Goal: Information Seeking & Learning: Learn about a topic

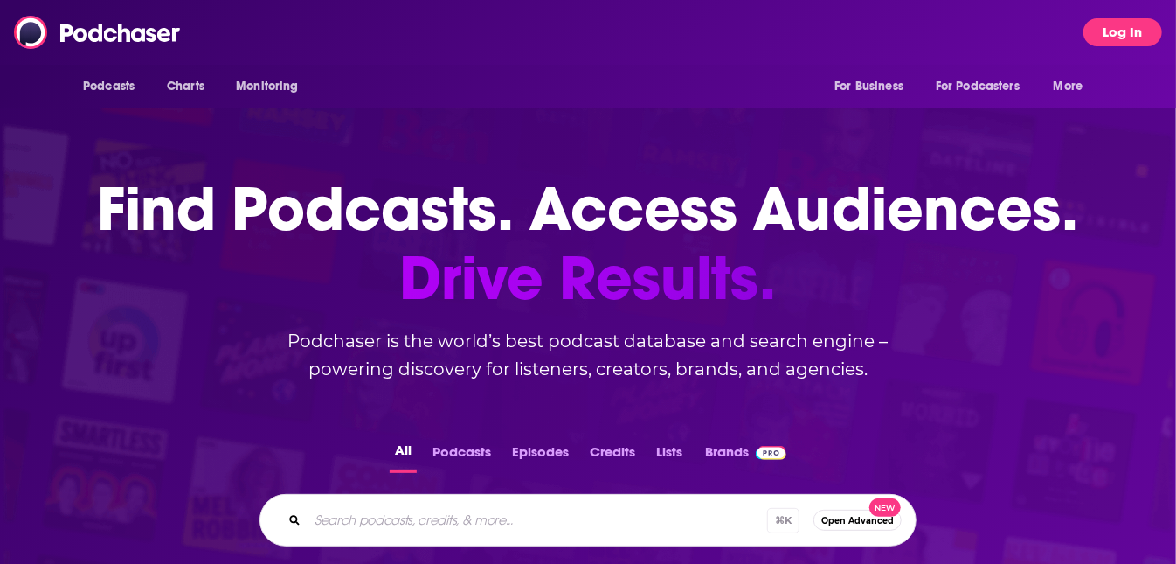
click at [1115, 31] on button "Log In" at bounding box center [1123, 32] width 79 height 28
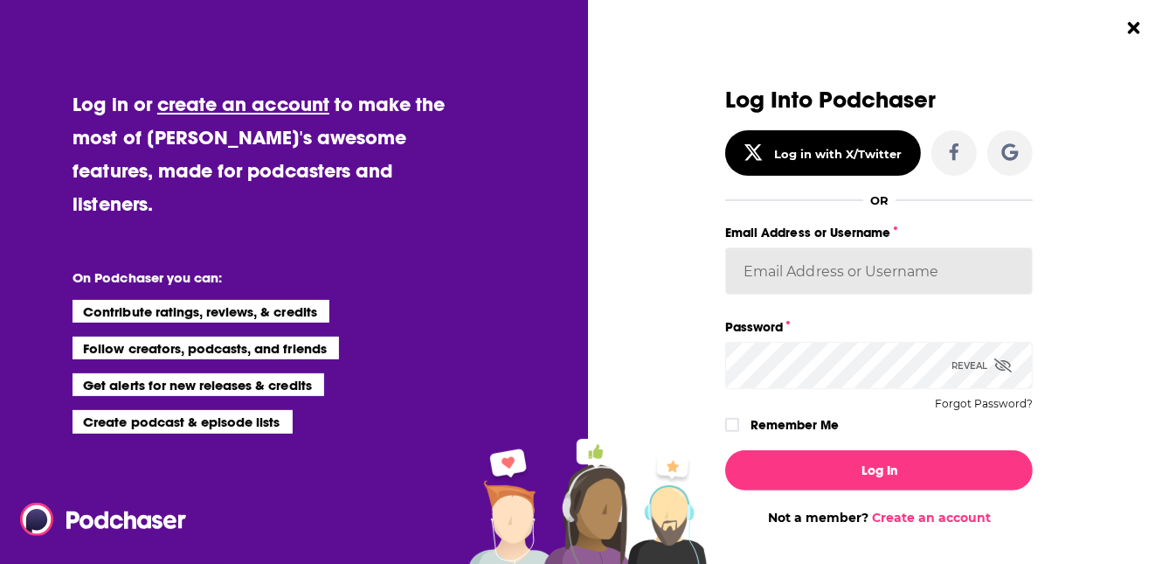
type input "[PERSON_NAME]"
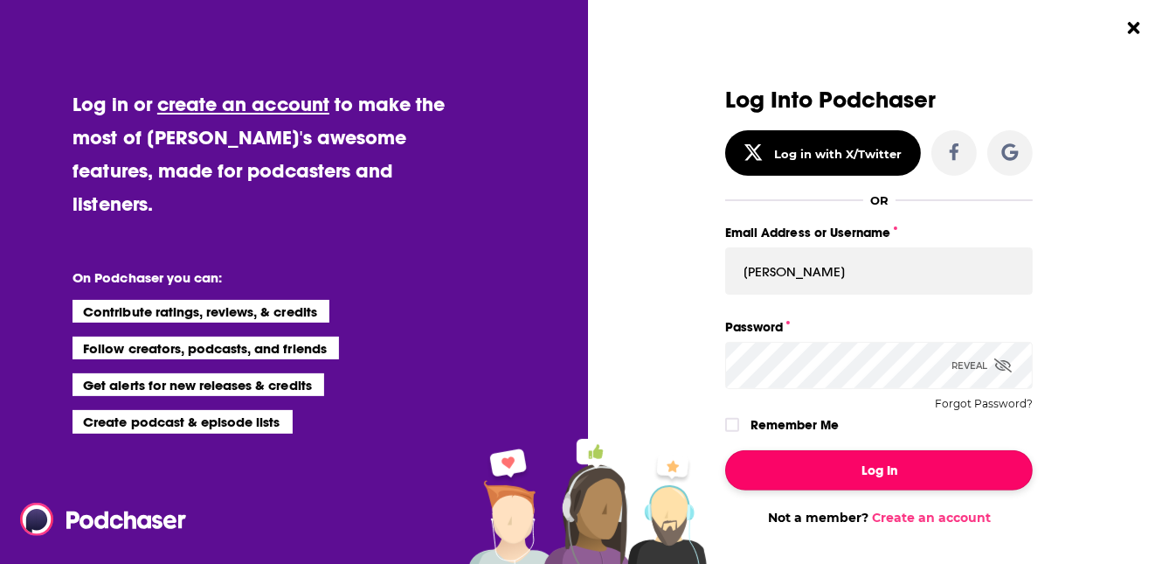
click at [905, 480] on button "Log In" at bounding box center [879, 470] width 308 height 40
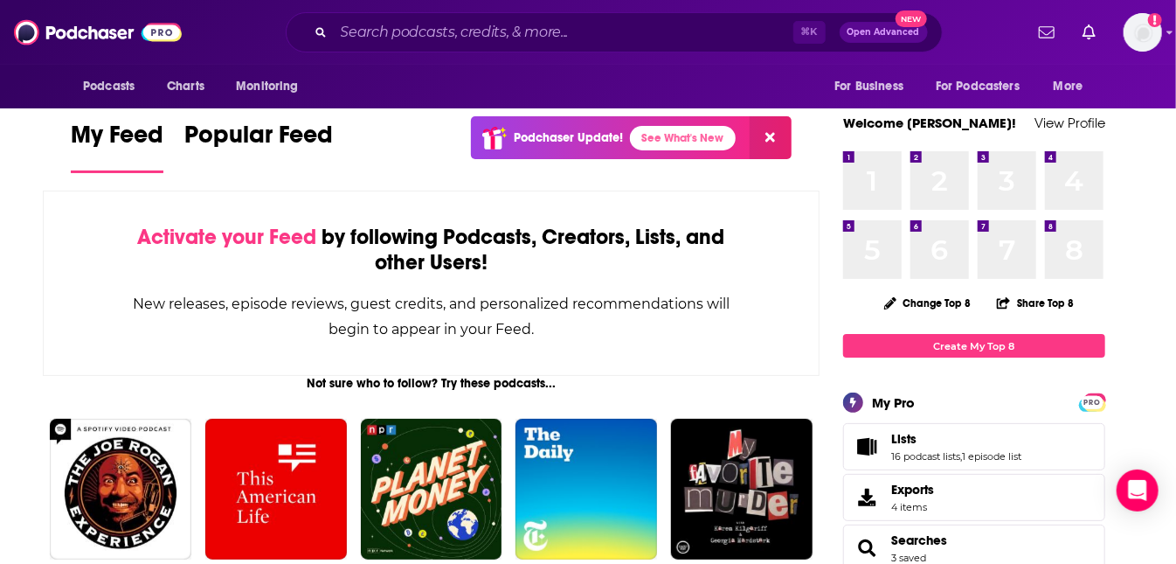
scroll to position [17, 0]
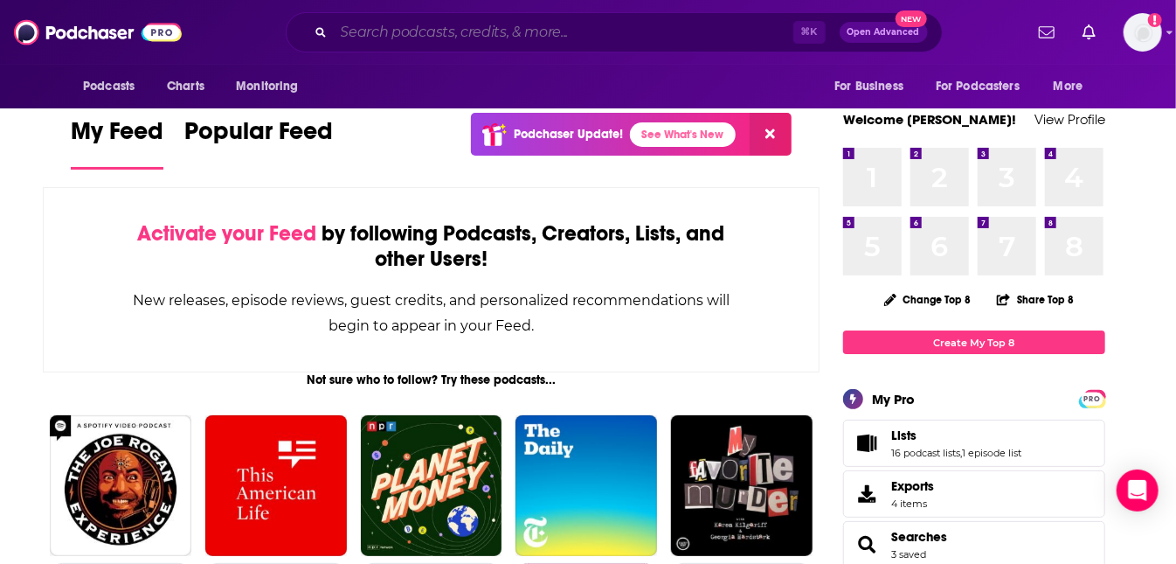
click at [489, 37] on input "Search podcasts, credits, & more..." at bounding box center [564, 32] width 460 height 28
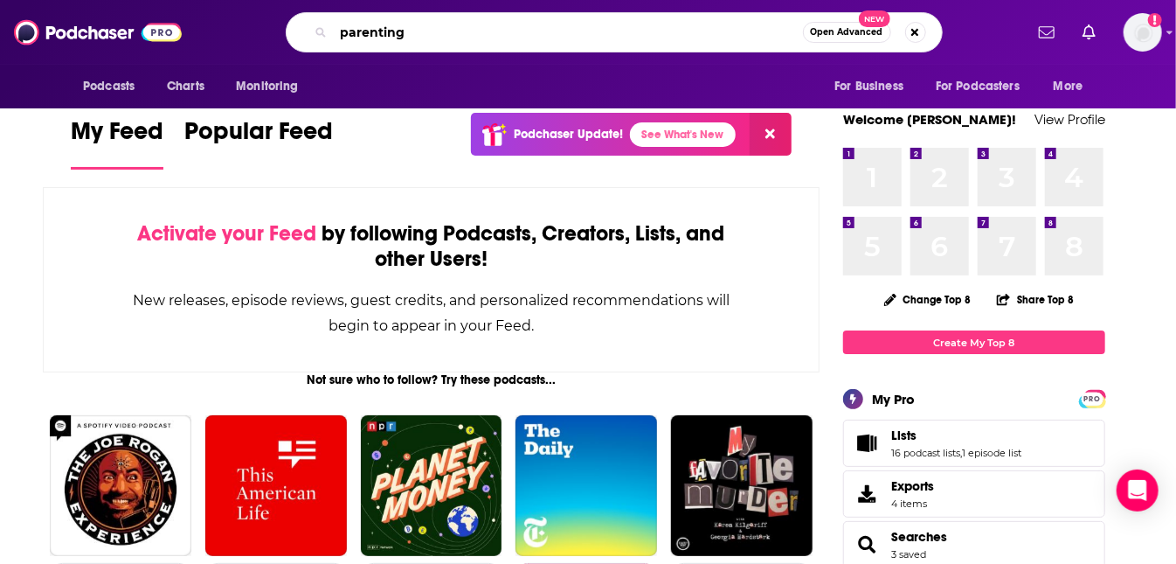
type input "parenting"
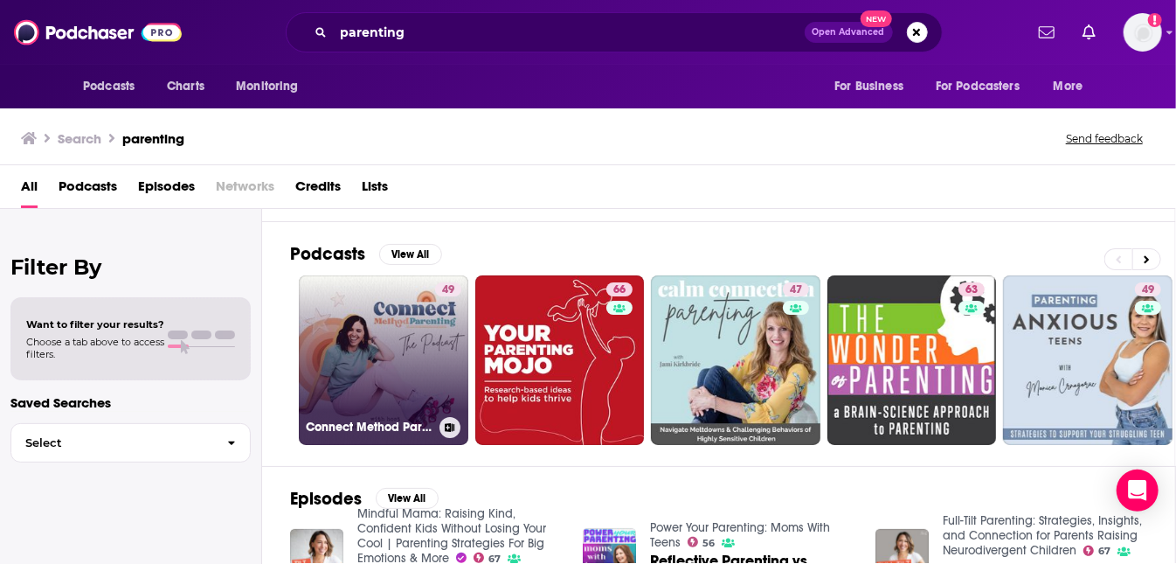
scroll to position [92, 0]
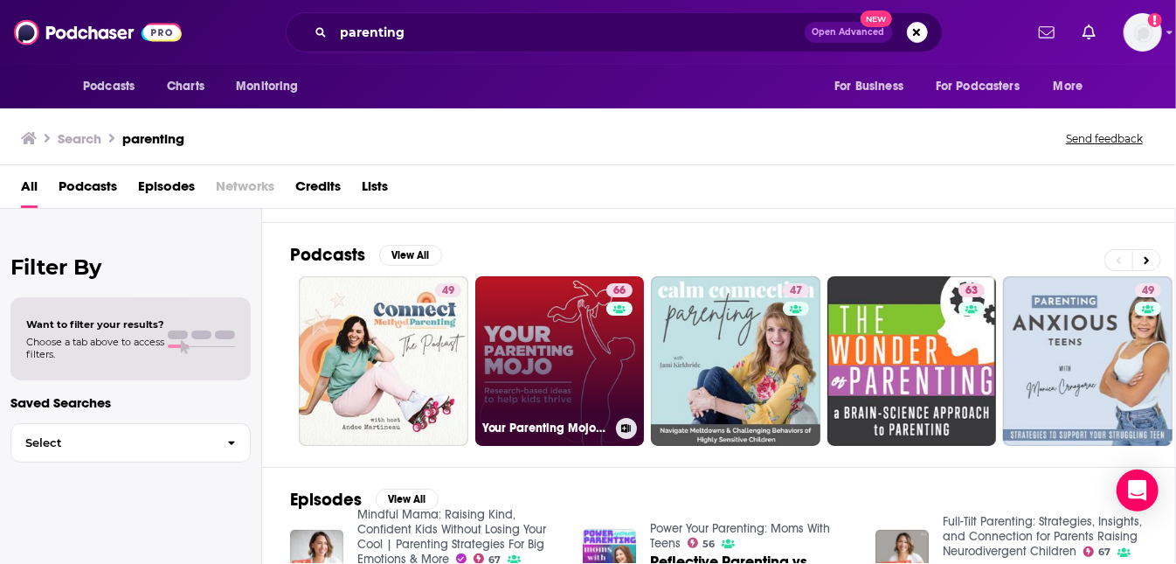
click at [588, 335] on link "66 Your Parenting Mojo - Respectful, research-based parenting ideas to help kid…" at bounding box center [560, 361] width 170 height 170
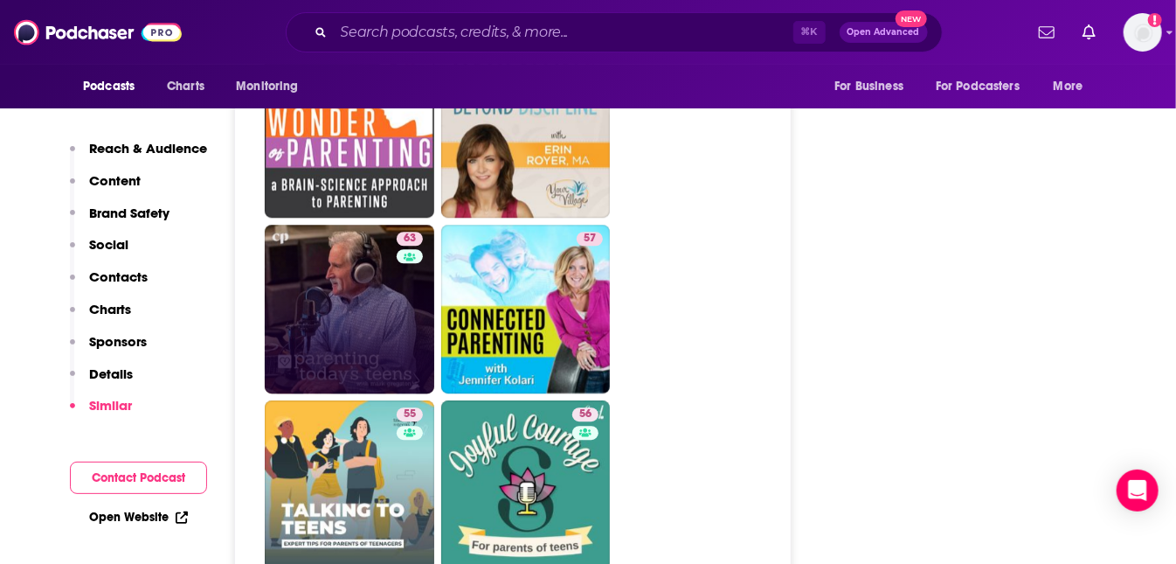
scroll to position [5707, 0]
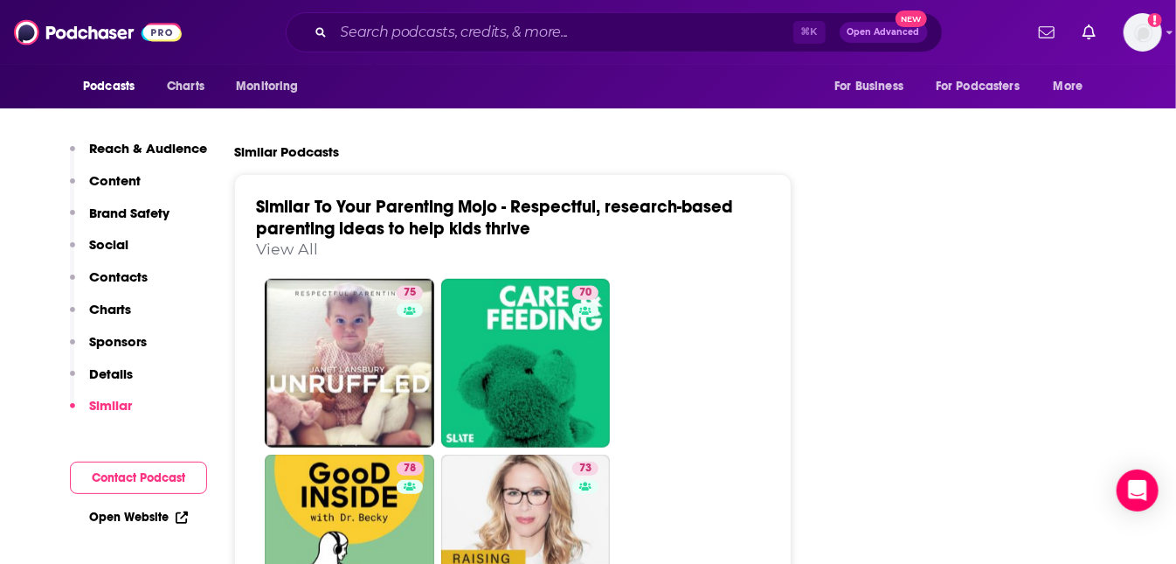
scroll to position [3823, 0]
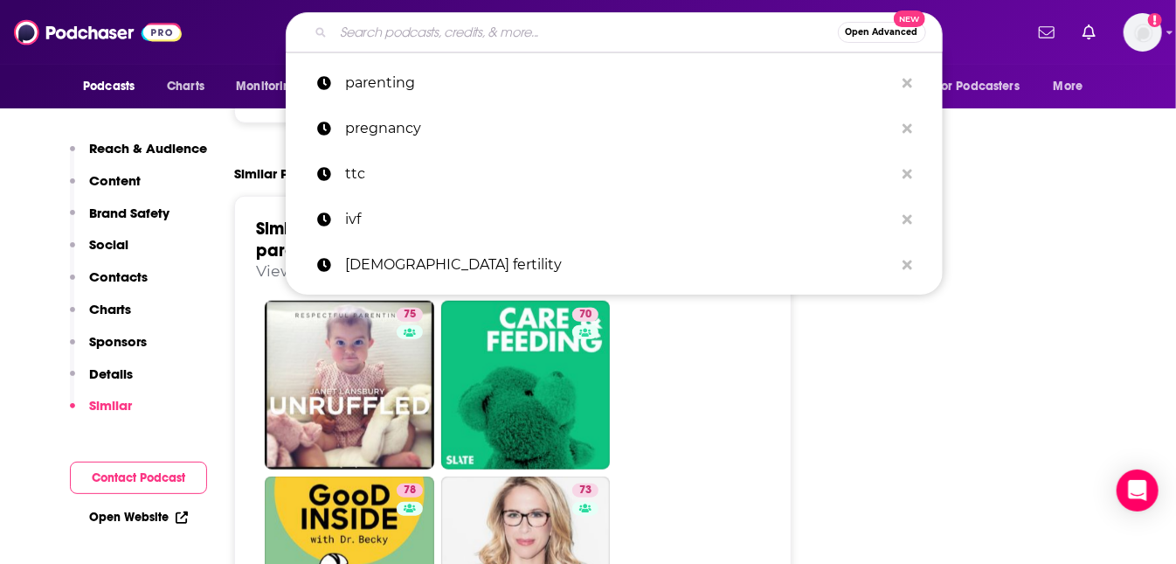
click at [410, 39] on input "Search podcasts, credits, & more..." at bounding box center [586, 32] width 504 height 28
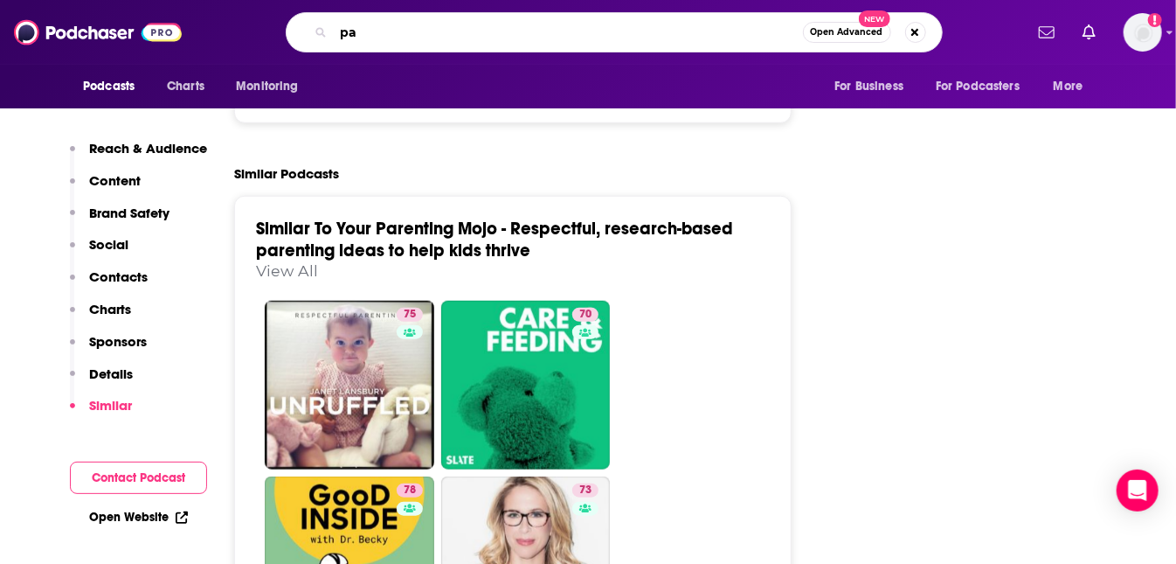
type input "p"
type input "post partum"
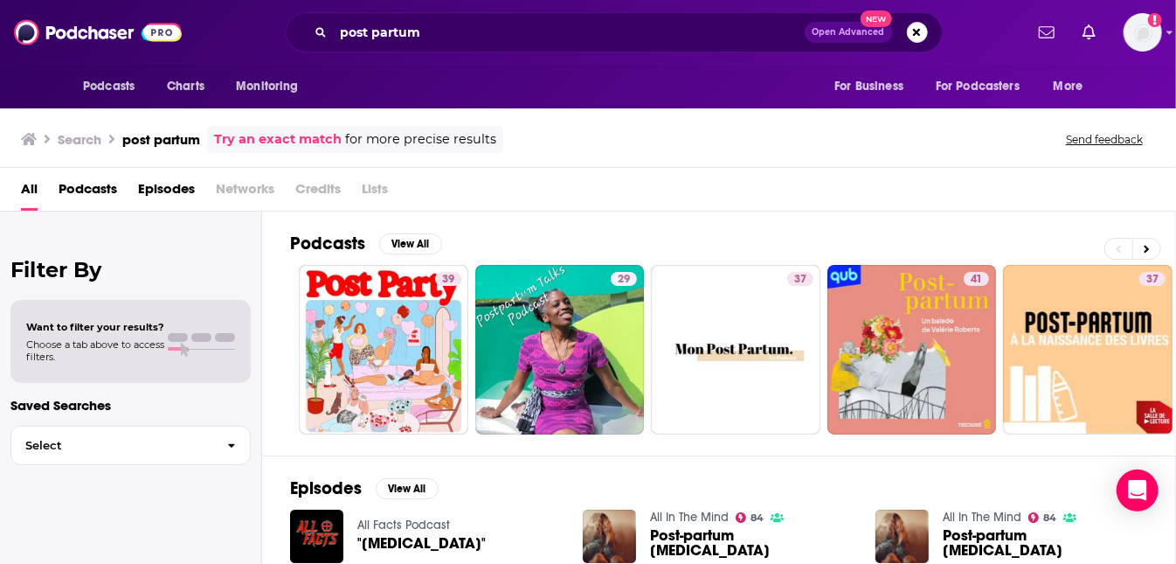
click at [129, 361] on div "Want to filter your results? Choose a tab above to access filters." at bounding box center [130, 341] width 240 height 83
click at [184, 347] on span at bounding box center [178, 348] width 21 height 3
click at [161, 195] on span "Episodes" at bounding box center [166, 193] width 57 height 36
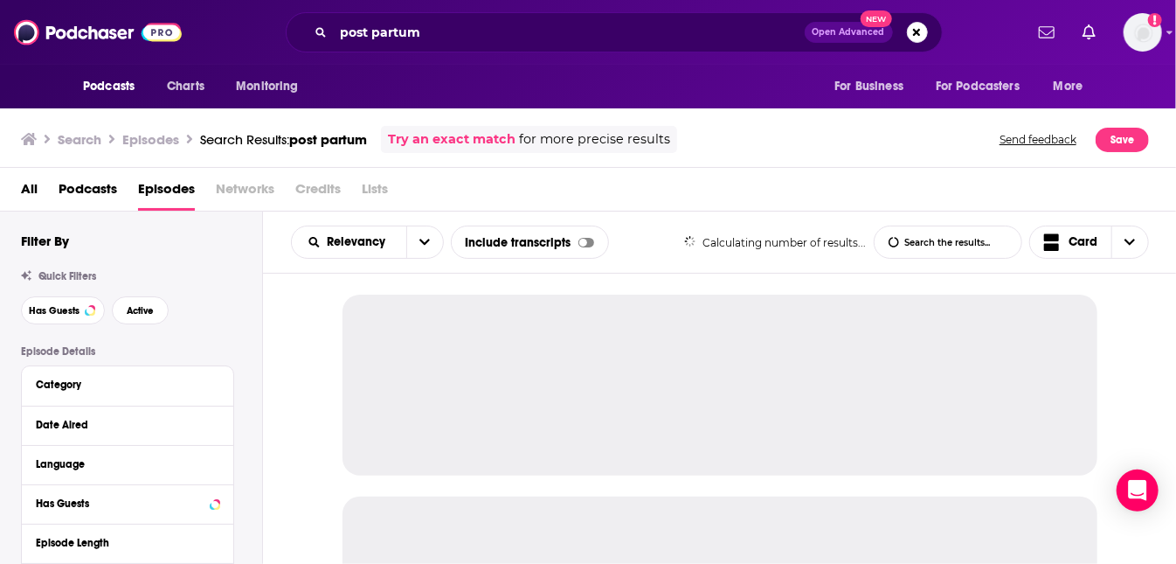
click at [96, 192] on span "Podcasts" at bounding box center [88, 193] width 59 height 36
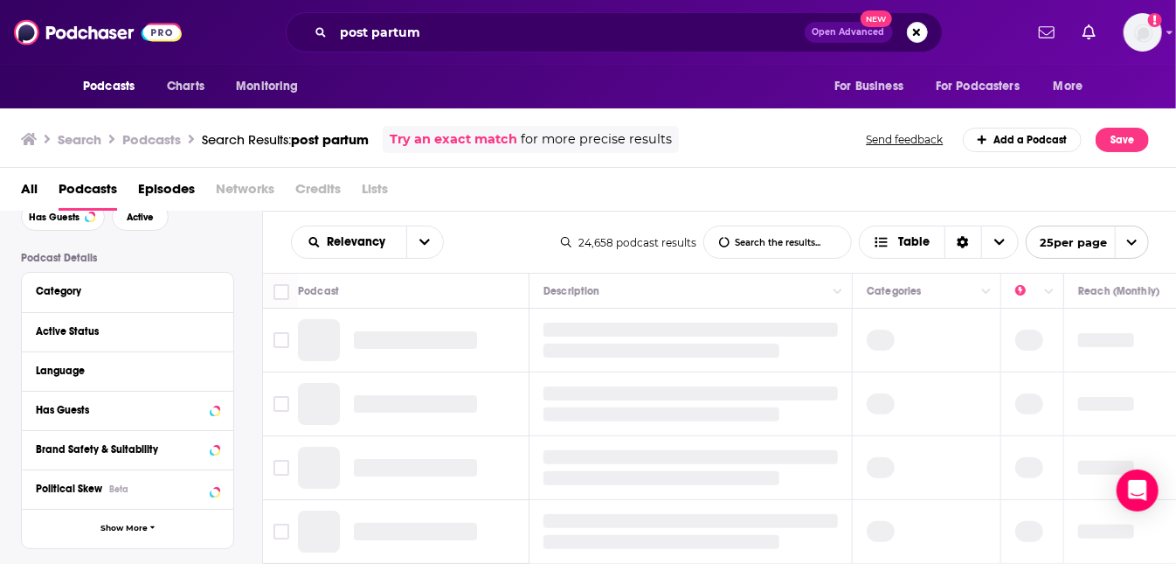
scroll to position [109, 0]
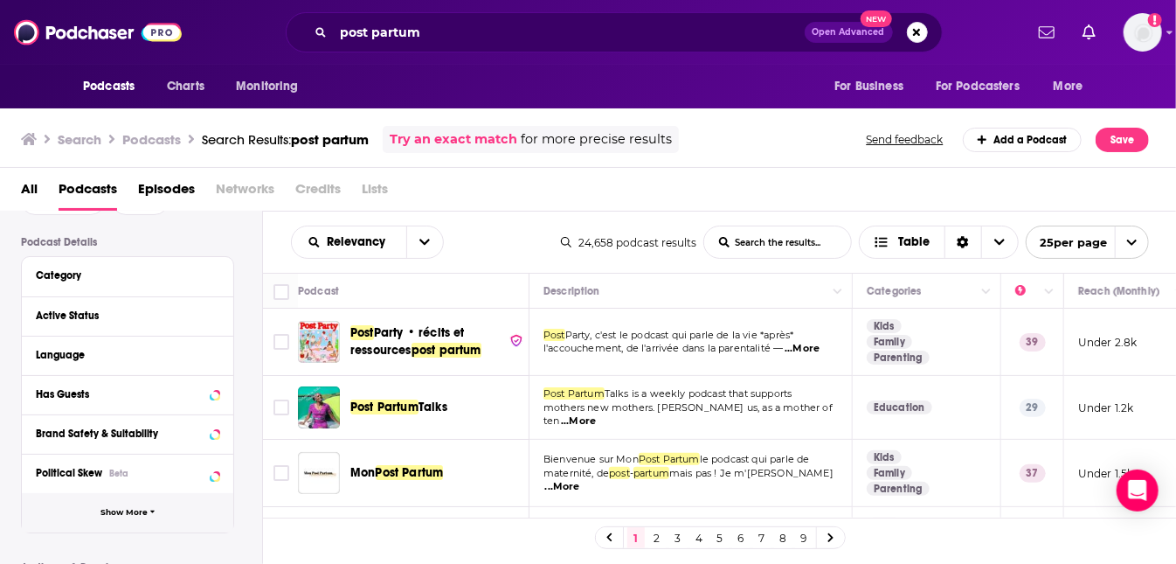
click at [148, 496] on button "Show More" at bounding box center [127, 512] width 211 height 39
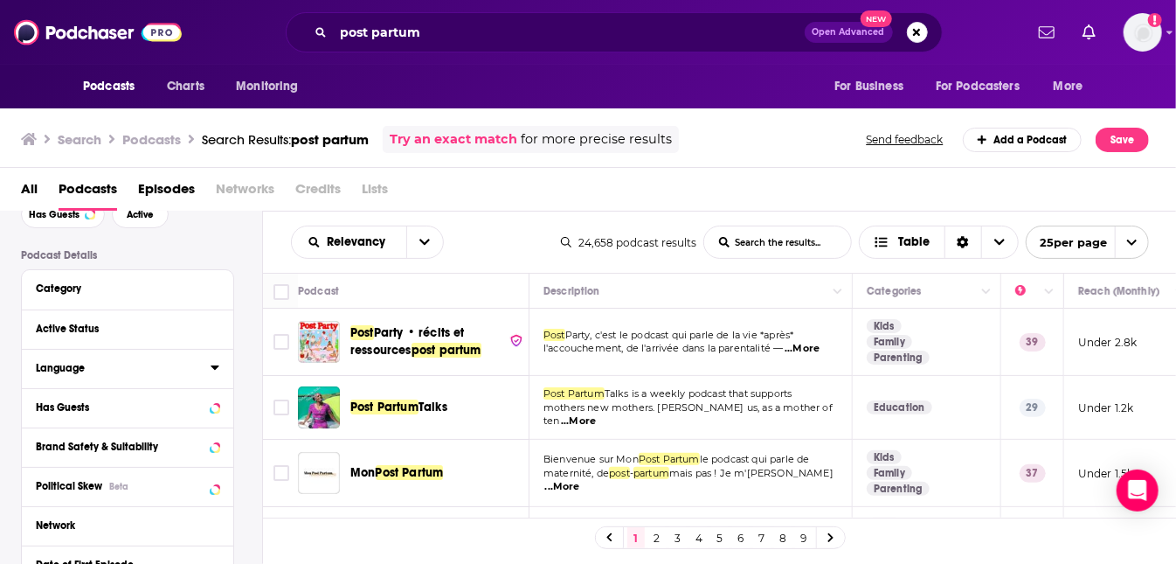
scroll to position [72, 0]
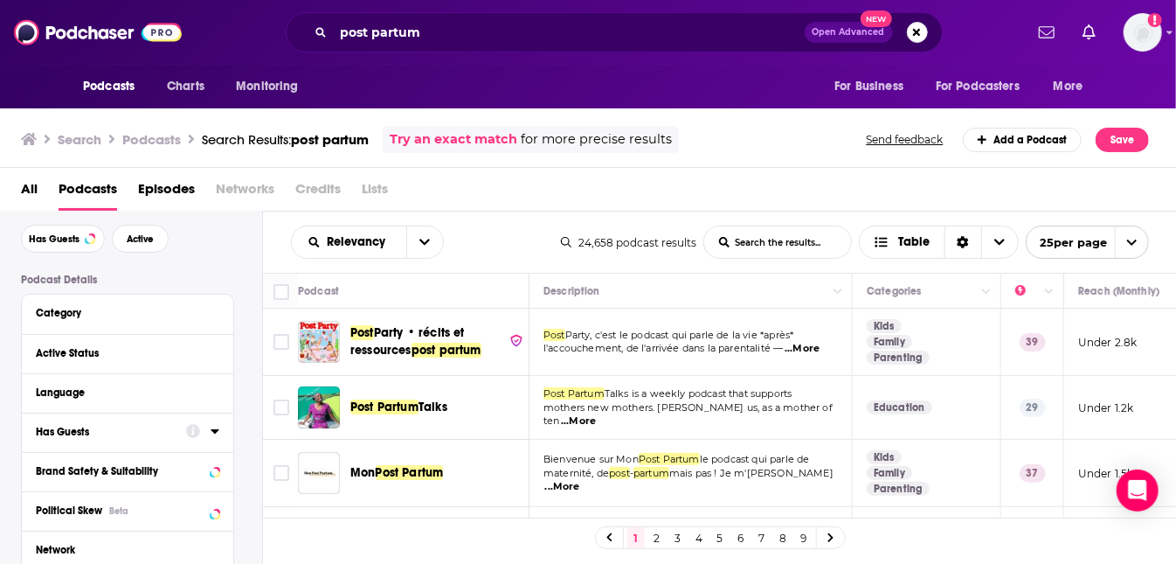
click at [214, 429] on icon at bounding box center [215, 431] width 8 height 4
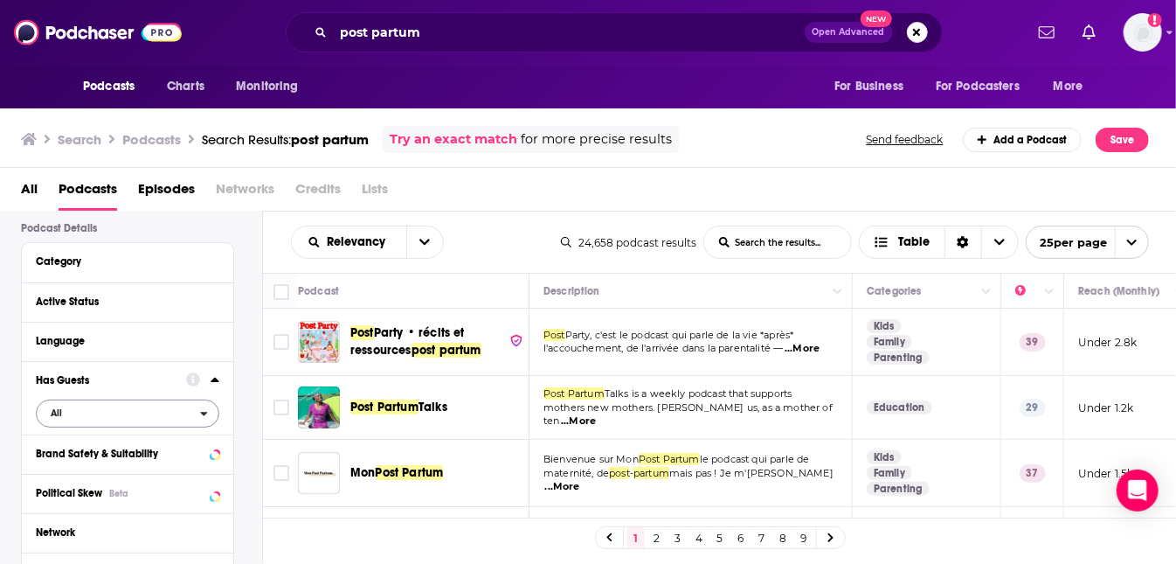
scroll to position [143, 0]
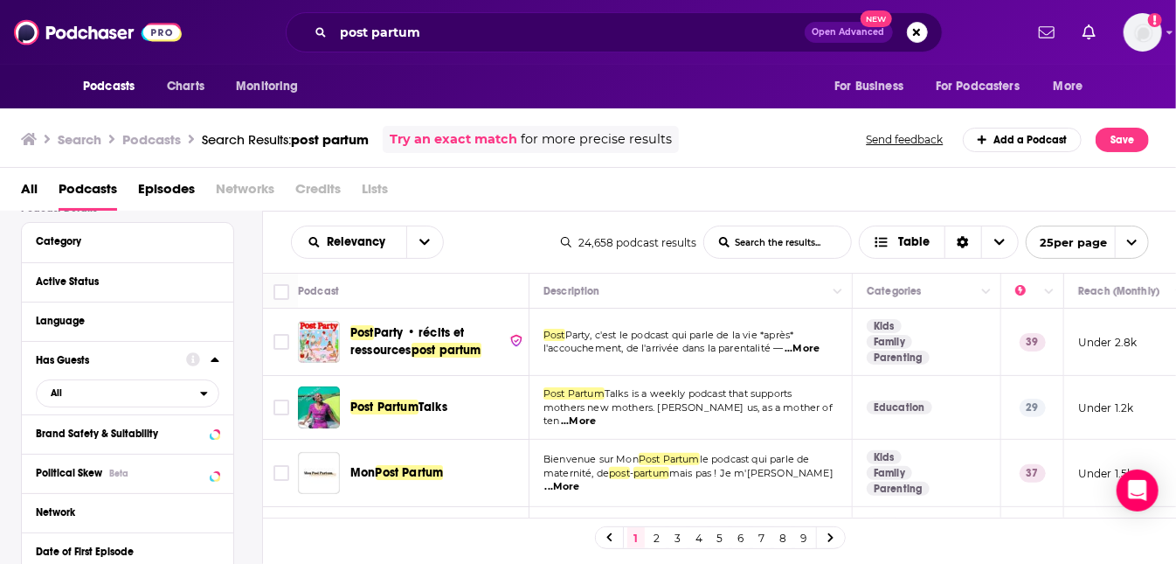
click at [93, 409] on div "Has Guests All" at bounding box center [127, 377] width 211 height 73
click at [92, 398] on span "All" at bounding box center [118, 392] width 163 height 23
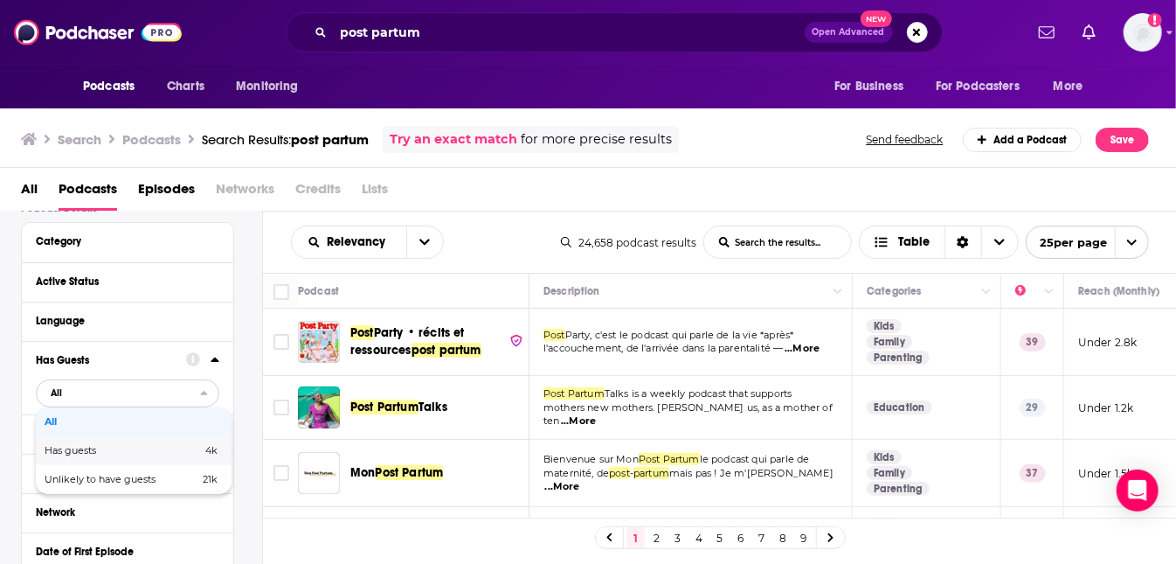
click at [109, 459] on div "Has guests 4k" at bounding box center [134, 450] width 196 height 29
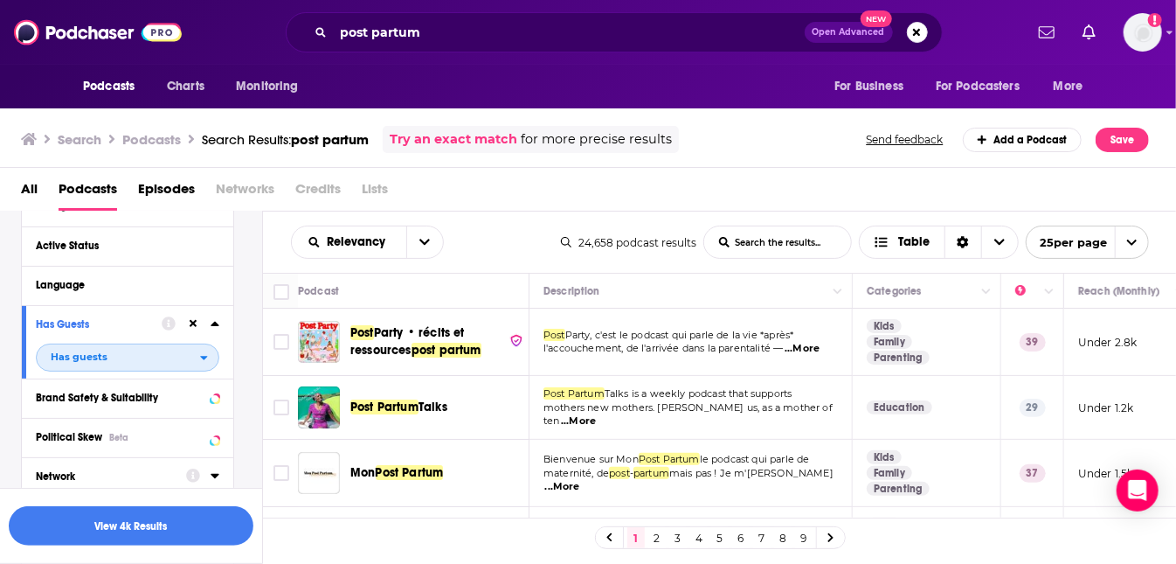
scroll to position [160, 0]
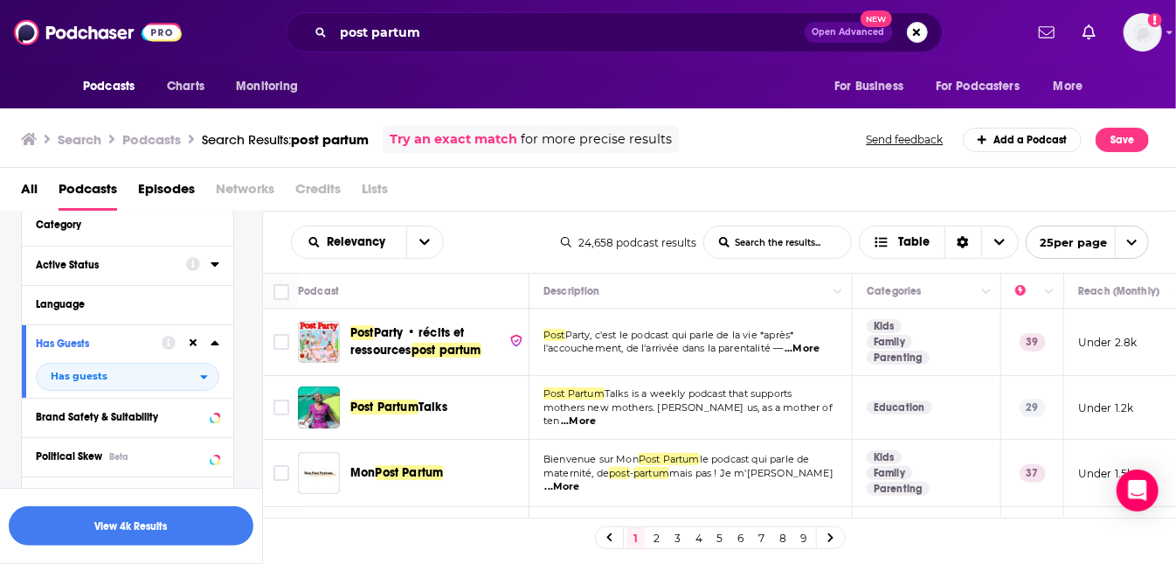
click at [209, 270] on div at bounding box center [202, 264] width 33 height 22
click at [215, 268] on icon at bounding box center [215, 264] width 9 height 14
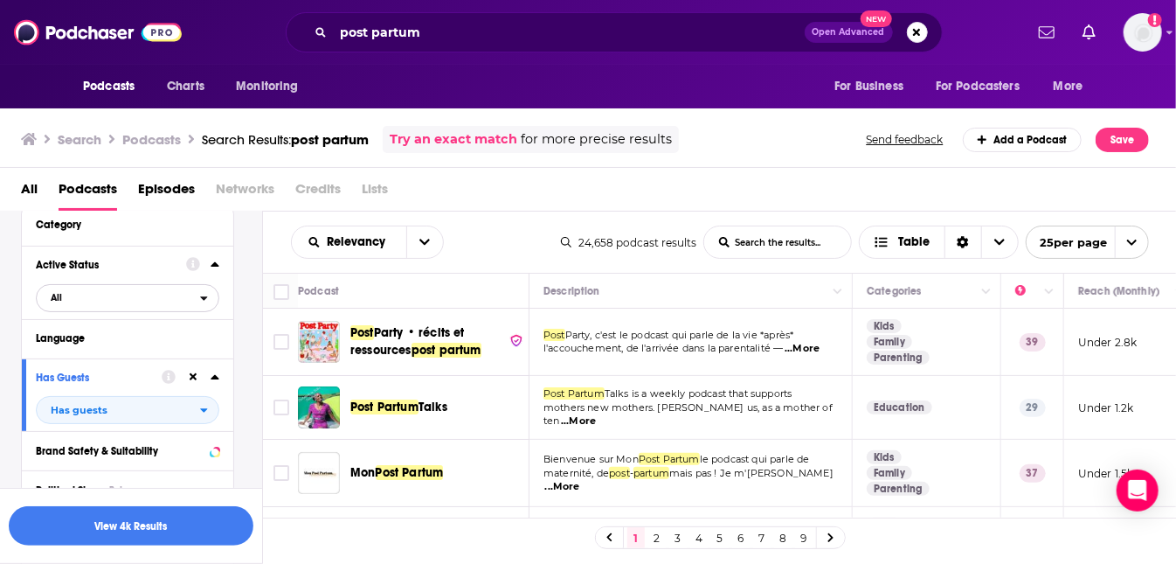
click at [141, 298] on span "All" at bounding box center [118, 297] width 163 height 23
click at [141, 355] on span "3k" at bounding box center [178, 355] width 80 height 10
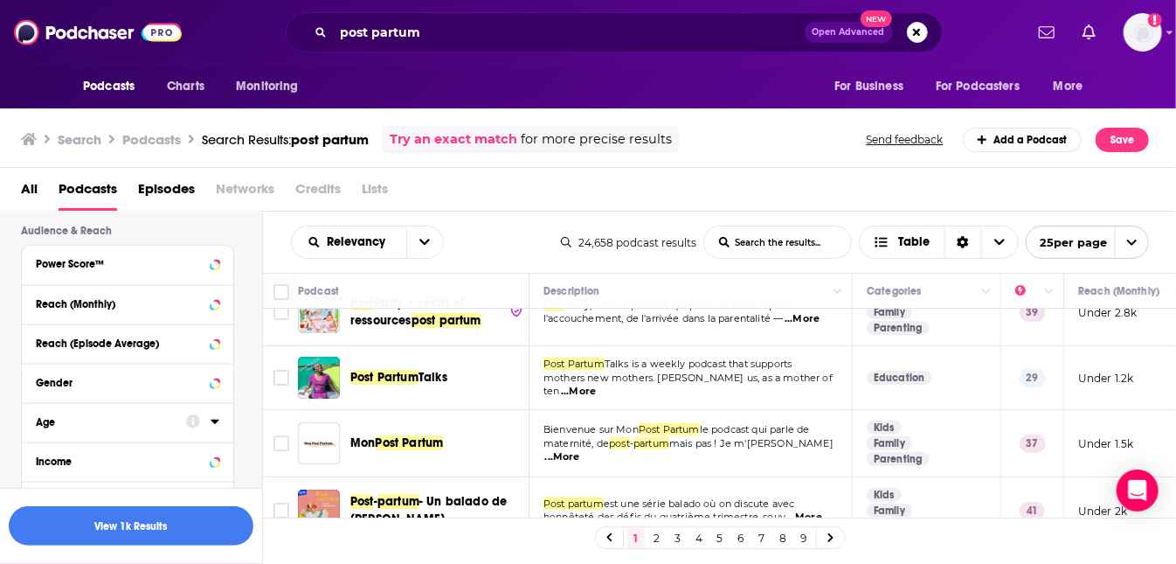
scroll to position [960, 0]
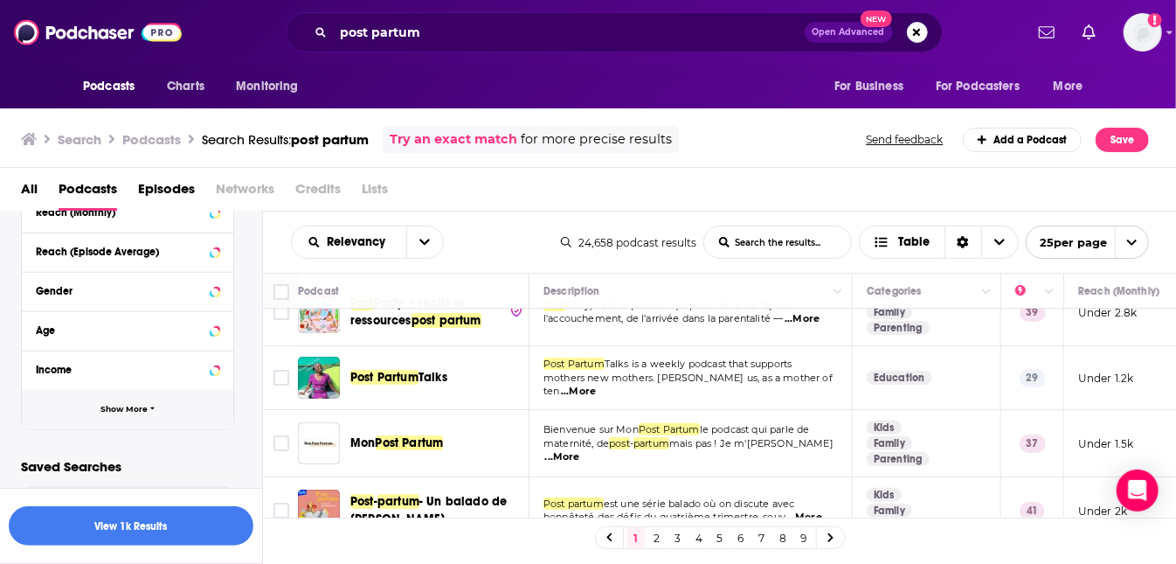
click at [197, 412] on button "Show More" at bounding box center [127, 409] width 211 height 39
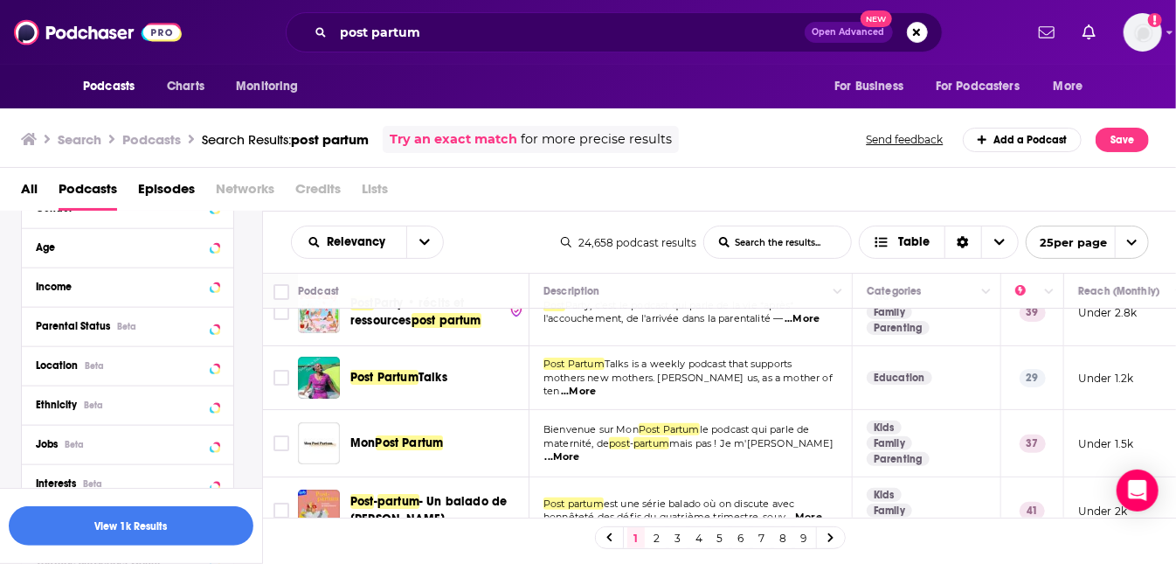
scroll to position [1076, 0]
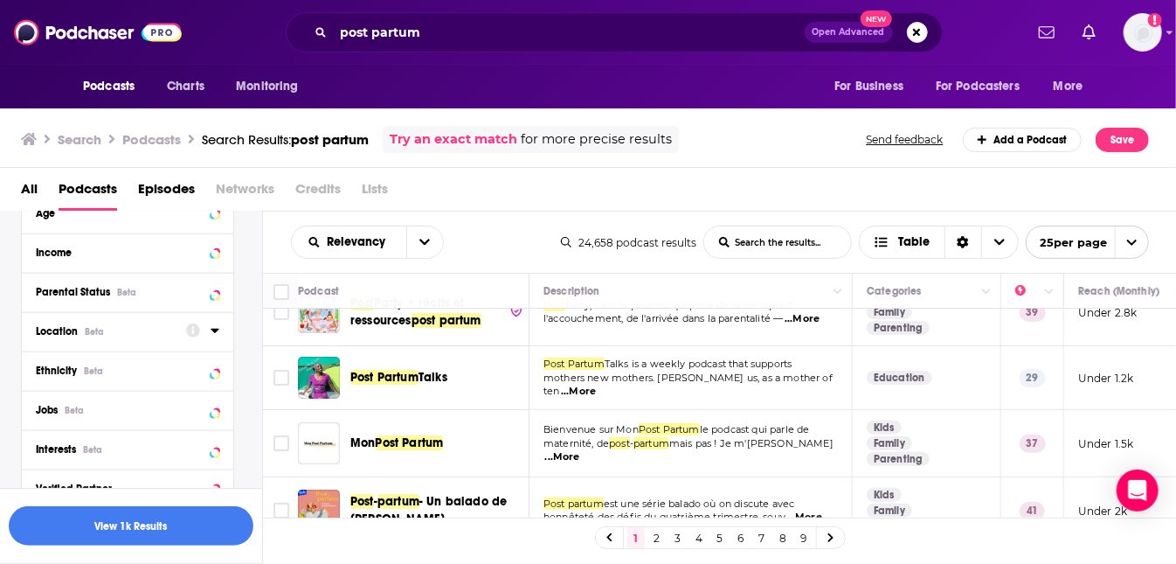
click at [218, 334] on icon at bounding box center [215, 330] width 9 height 14
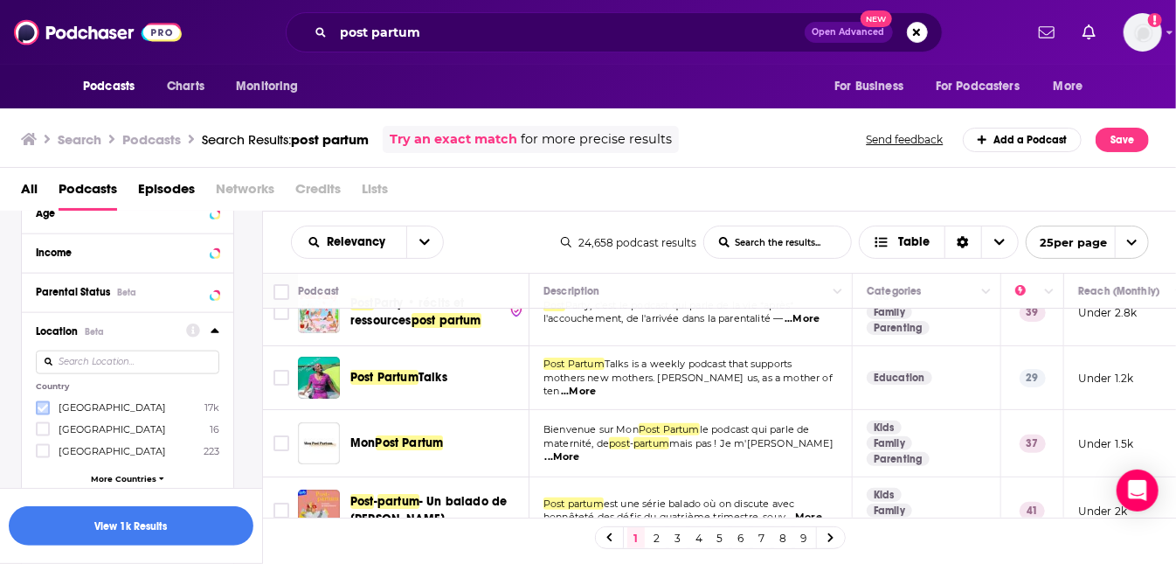
click at [40, 407] on icon at bounding box center [43, 408] width 10 height 10
click at [221, 517] on button "View 1k Results" at bounding box center [131, 525] width 245 height 39
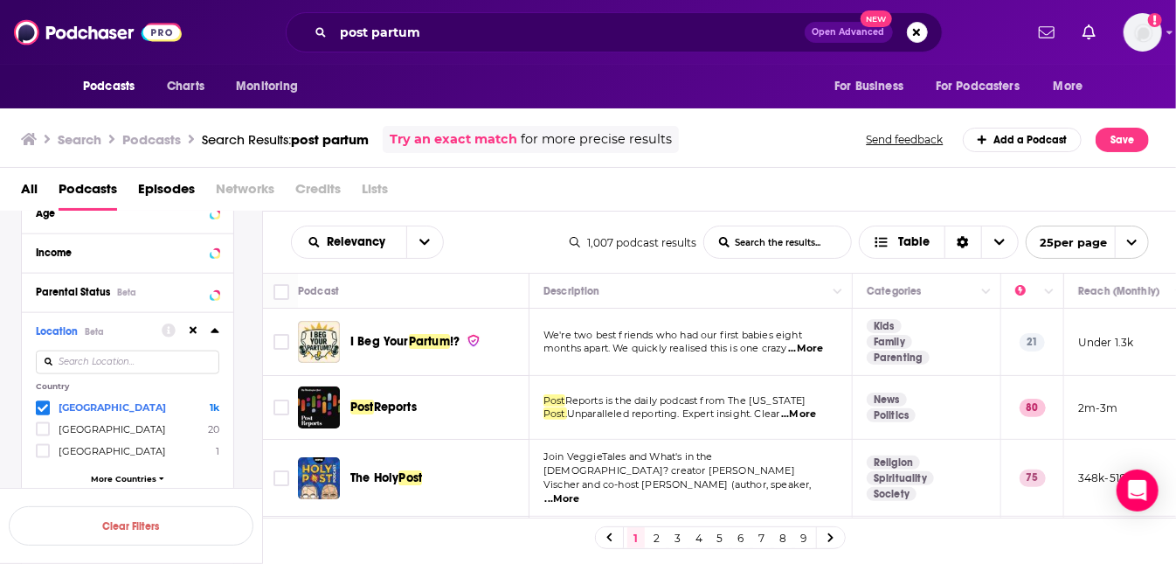
click at [373, 406] on span "Post" at bounding box center [362, 406] width 24 height 15
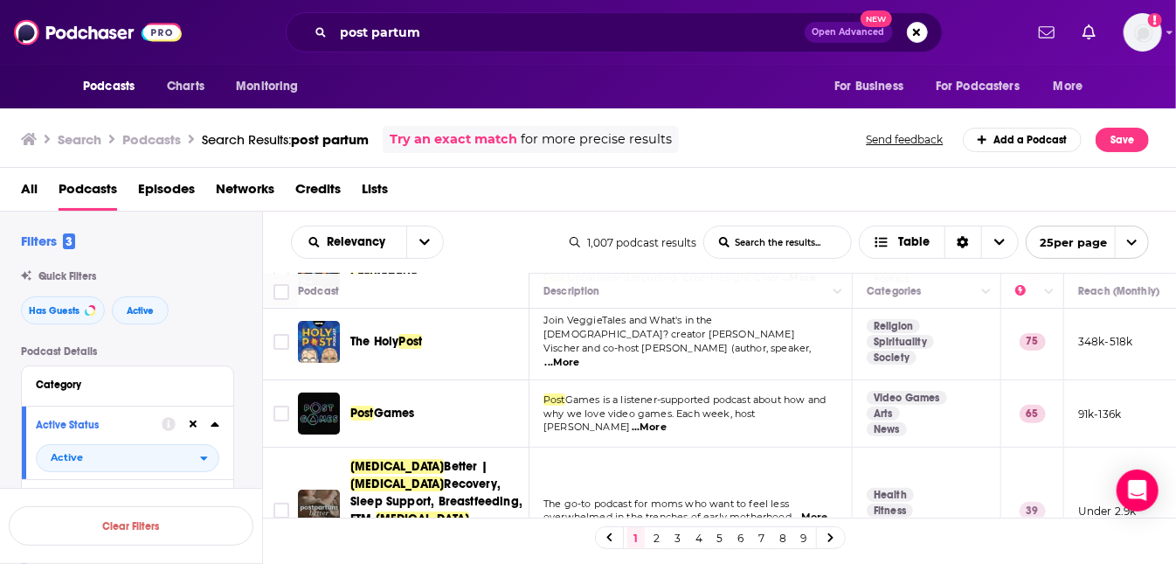
scroll to position [135, 0]
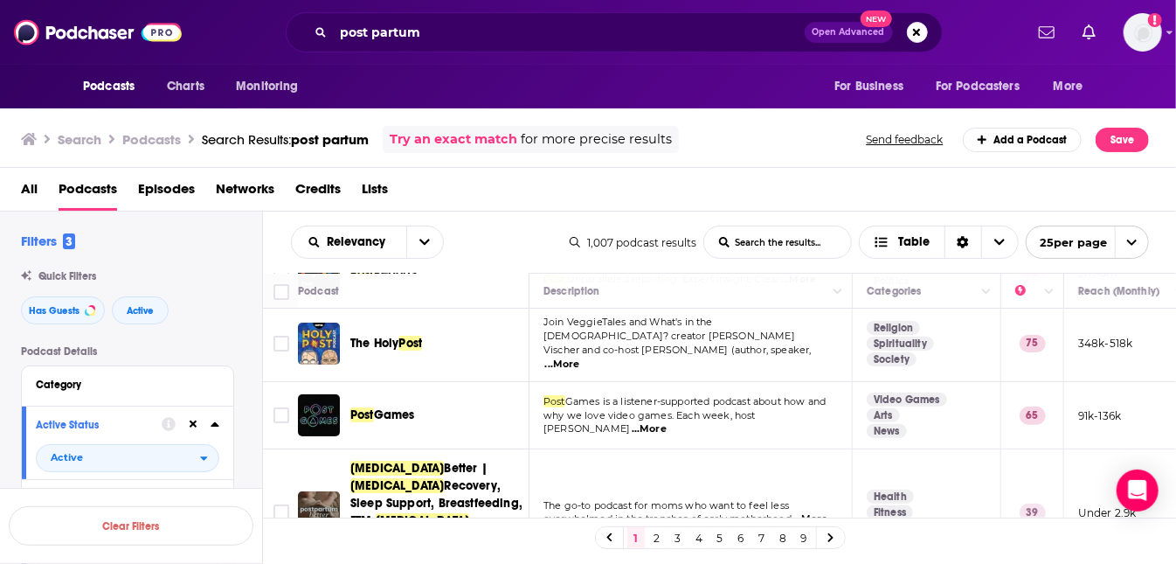
click at [403, 345] on span "The Holy Post" at bounding box center [386, 343] width 72 height 17
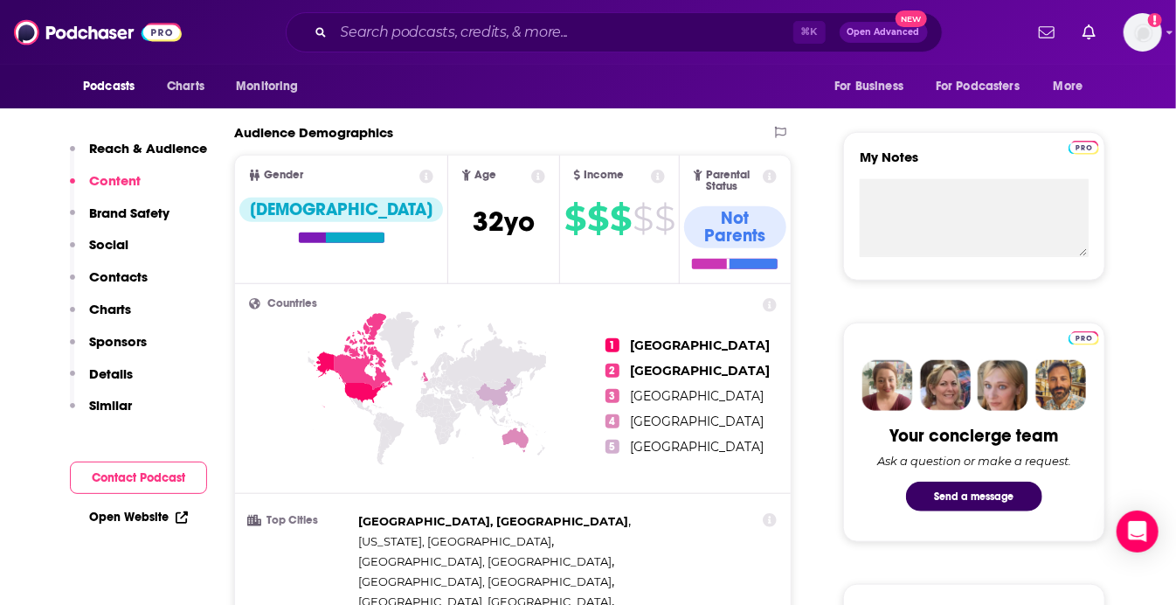
scroll to position [572, 0]
